Goal: Task Accomplishment & Management: Use online tool/utility

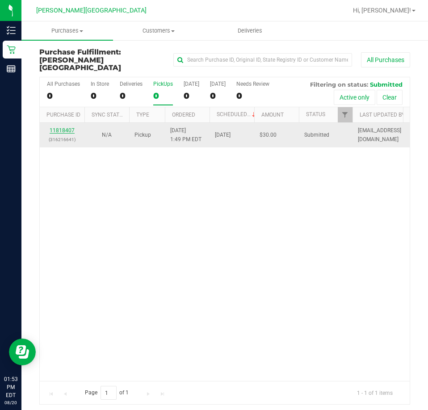
click at [66, 127] on link "11818407" at bounding box center [62, 130] width 25 height 6
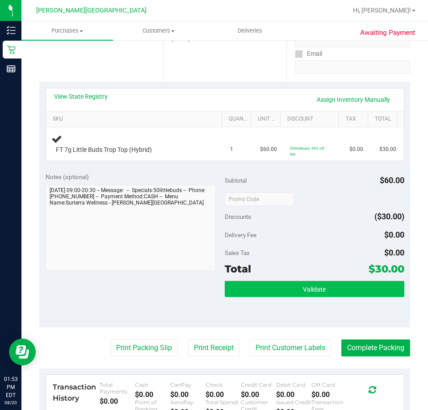
scroll to position [223, 0]
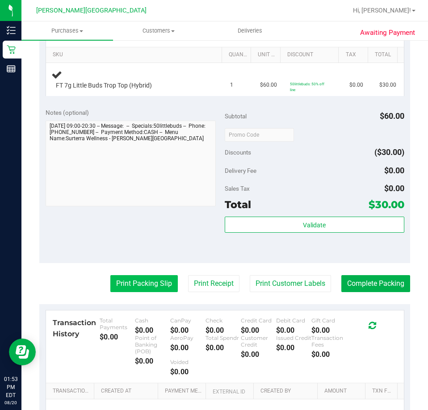
click at [153, 283] on button "Print Packing Slip" at bounding box center [143, 283] width 67 height 17
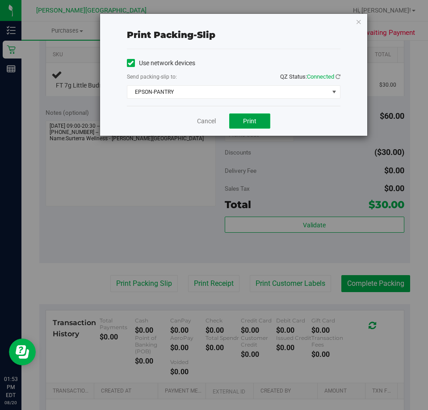
click at [243, 123] on span "Print" at bounding box center [249, 120] width 13 height 7
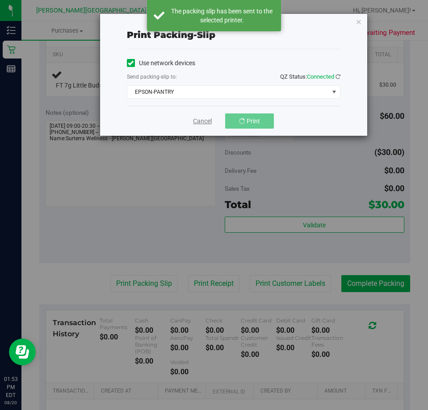
click at [207, 118] on link "Cancel" at bounding box center [202, 121] width 19 height 9
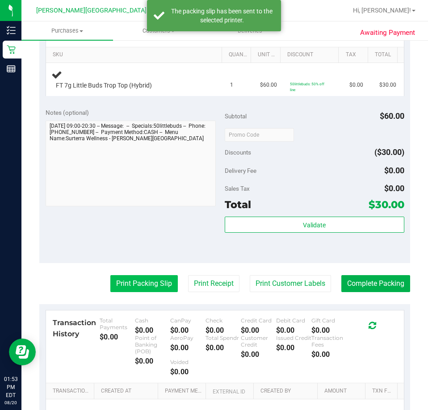
click at [140, 283] on button "Print Packing Slip" at bounding box center [143, 283] width 67 height 17
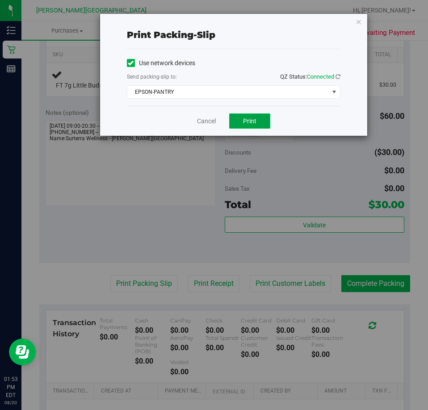
click at [250, 126] on button "Print" at bounding box center [249, 120] width 41 height 15
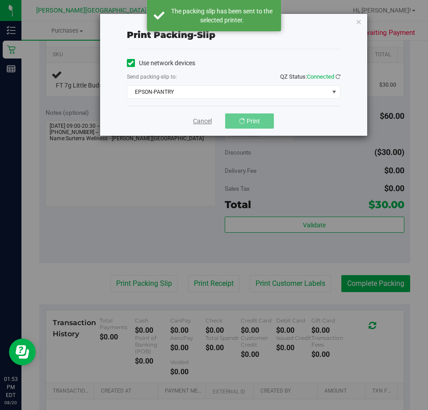
click at [207, 121] on link "Cancel" at bounding box center [202, 121] width 19 height 9
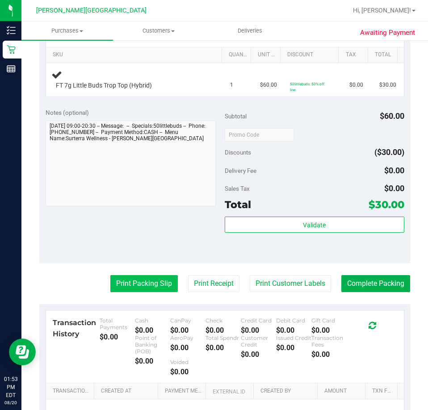
drag, startPoint x: 176, startPoint y: 292, endPoint x: 166, endPoint y: 288, distance: 11.0
drag, startPoint x: 166, startPoint y: 288, endPoint x: 158, endPoint y: 284, distance: 9.2
click at [158, 284] on button "Print Packing Slip" at bounding box center [143, 283] width 67 height 17
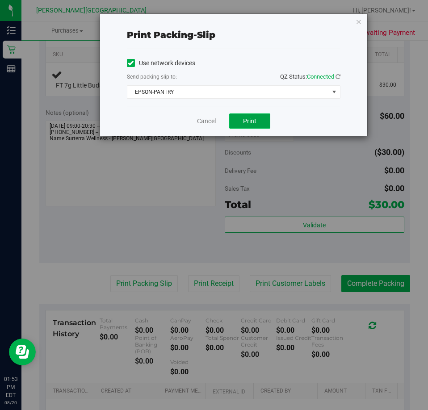
click at [257, 118] on button "Print" at bounding box center [249, 120] width 41 height 15
click at [212, 121] on link "Cancel" at bounding box center [206, 121] width 19 height 9
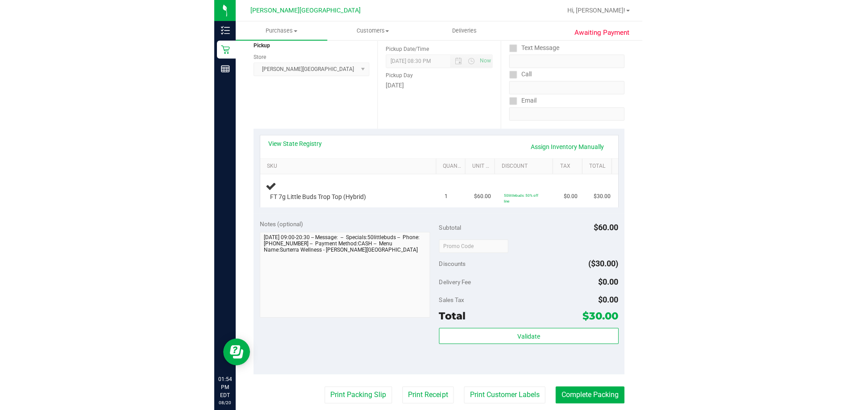
scroll to position [0, 0]
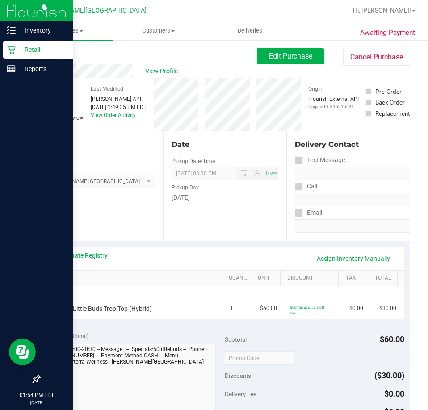
click at [18, 48] on p "Retail" at bounding box center [43, 49] width 54 height 11
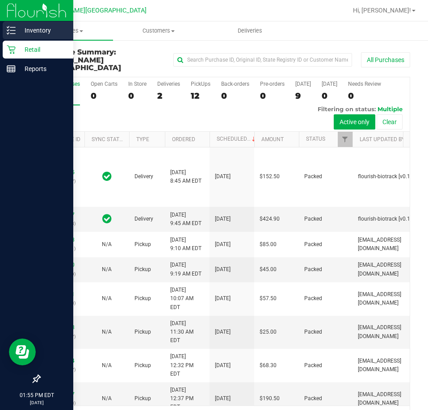
click at [16, 30] on p "Inventory" at bounding box center [43, 30] width 54 height 11
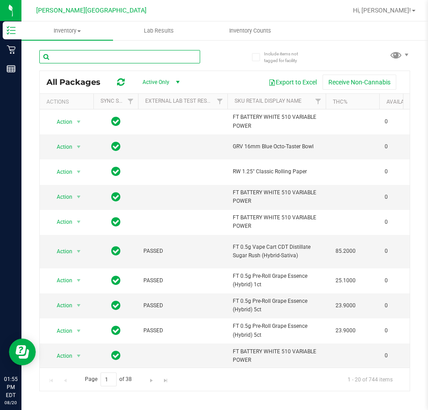
click at [144, 54] on input "text" at bounding box center [119, 56] width 161 height 13
type input "trop top"
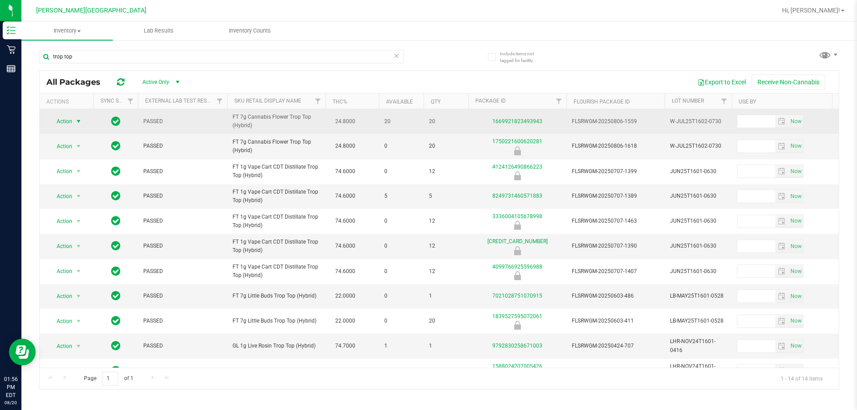
click at [77, 121] on span "select" at bounding box center [78, 121] width 7 height 7
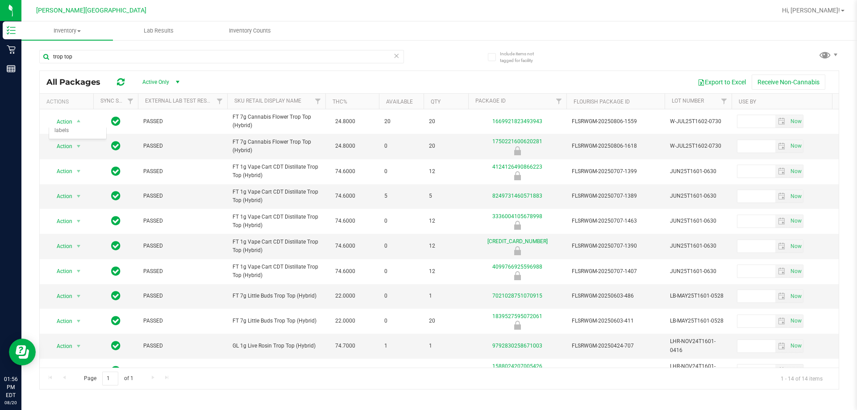
click at [230, 84] on div "Export to Excel Receive Non-Cannabis" at bounding box center [511, 82] width 642 height 15
click at [427, 12] on span "Hi, [PERSON_NAME]!" at bounding box center [811, 10] width 58 height 7
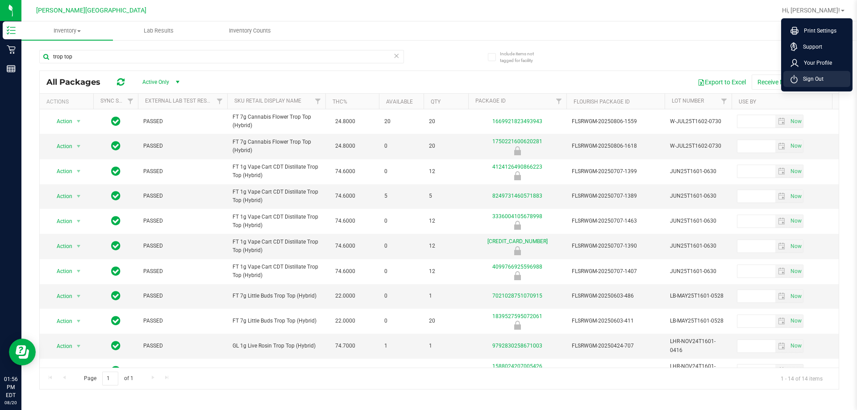
click at [427, 78] on span "Sign Out" at bounding box center [811, 79] width 26 height 9
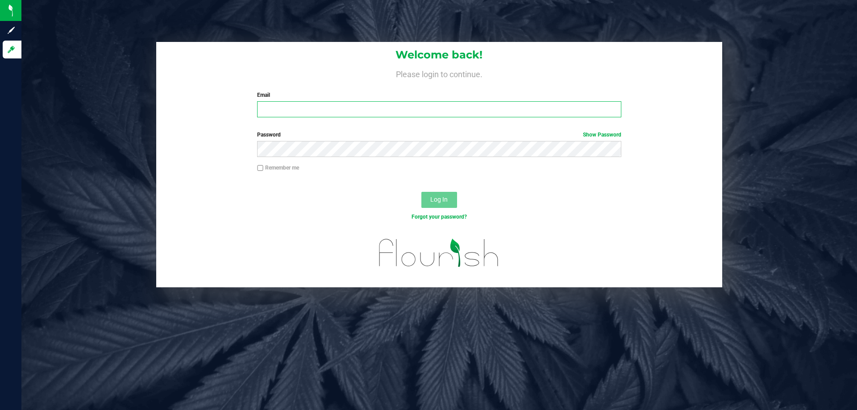
click at [339, 106] on input "Email" at bounding box center [439, 109] width 364 height 16
type input "[PERSON_NAME][EMAIL_ADDRESS][DOMAIN_NAME]"
click at [422, 192] on button "Log In" at bounding box center [440, 200] width 36 height 16
